Goal: Communication & Community: Connect with others

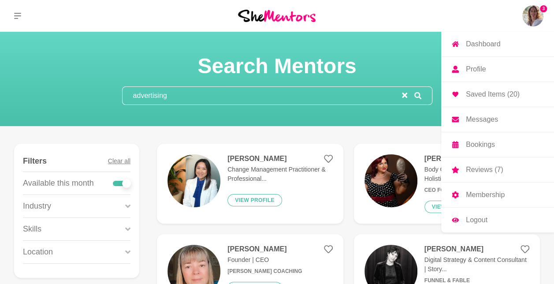
click at [538, 22] on img at bounding box center [533, 15] width 21 height 21
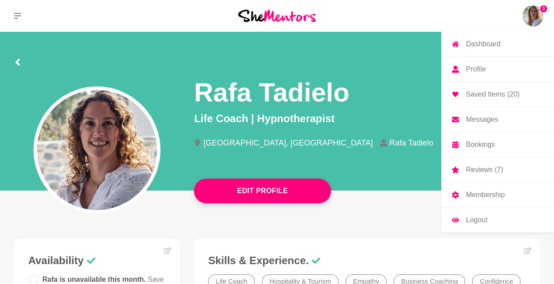
click at [501, 114] on link "Messages" at bounding box center [498, 119] width 113 height 25
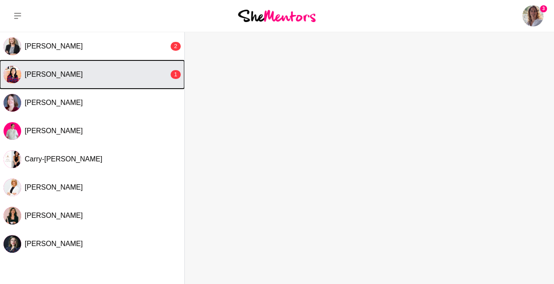
click at [133, 74] on div "[PERSON_NAME]" at bounding box center [97, 74] width 144 height 9
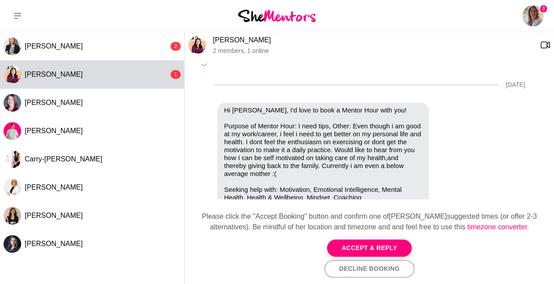
scroll to position [403, 0]
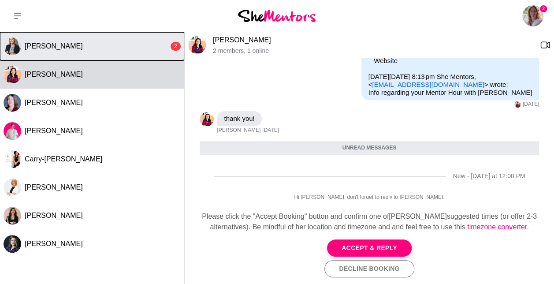
click at [105, 51] on button "[PERSON_NAME] 2" at bounding box center [92, 46] width 184 height 28
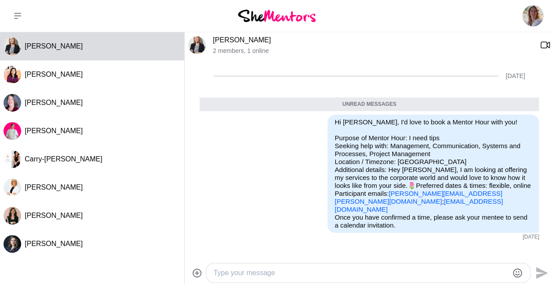
scroll to position [225, 0]
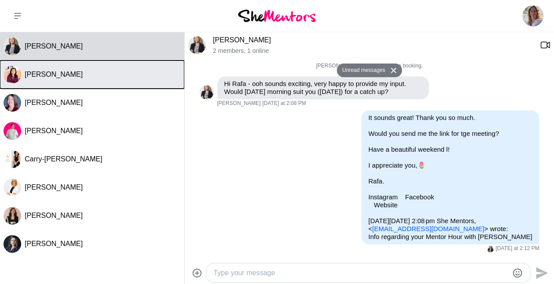
click at [45, 71] on span "[PERSON_NAME]" at bounding box center [54, 74] width 58 height 7
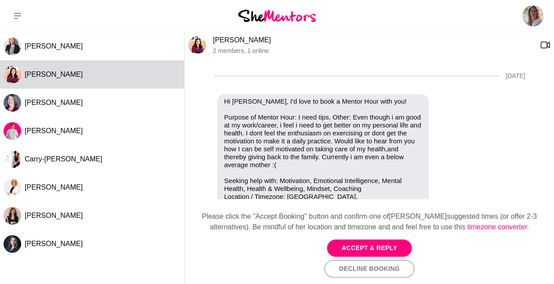
scroll to position [382, 0]
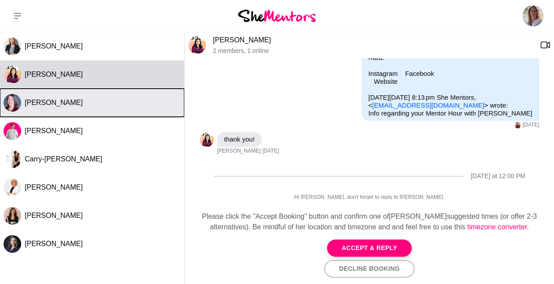
click at [101, 102] on div "[PERSON_NAME]" at bounding box center [103, 102] width 156 height 9
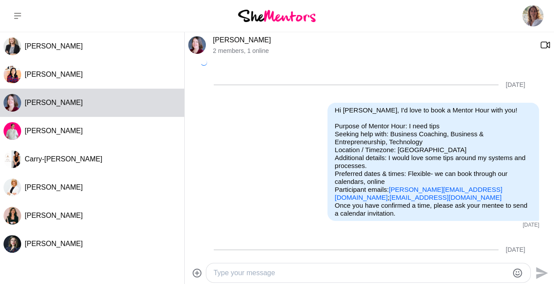
scroll to position [652, 0]
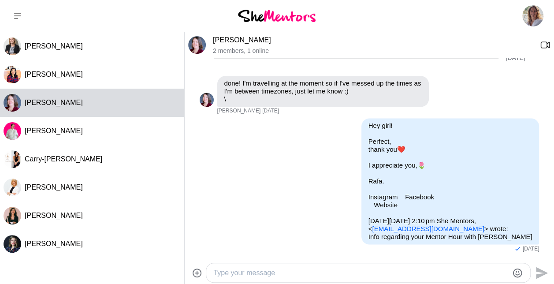
click at [237, 41] on link "[PERSON_NAME]" at bounding box center [242, 39] width 58 height 7
